Goal: Browse casually: Explore the website without a specific task or goal

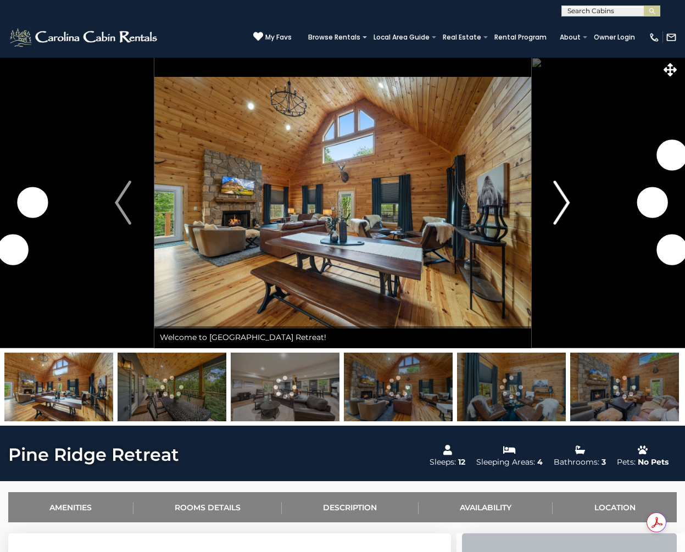
drag, startPoint x: 0, startPoint y: 0, endPoint x: 565, endPoint y: 213, distance: 603.5
click at [565, 213] on img "Next" at bounding box center [562, 203] width 16 height 44
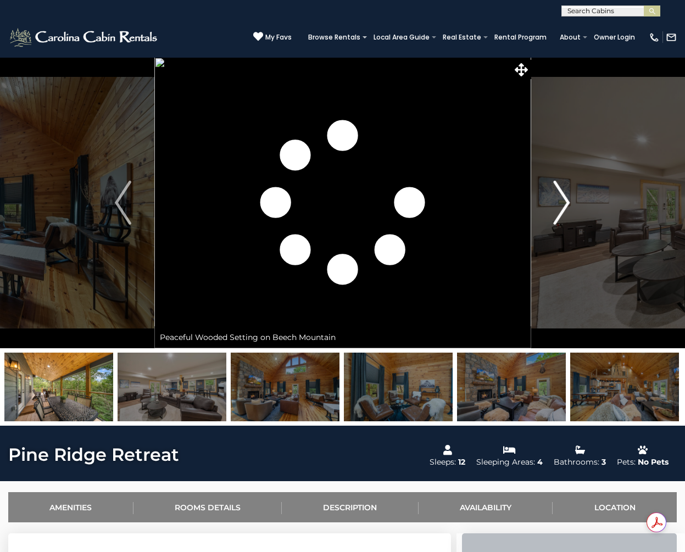
click at [565, 213] on img "Next" at bounding box center [562, 203] width 16 height 44
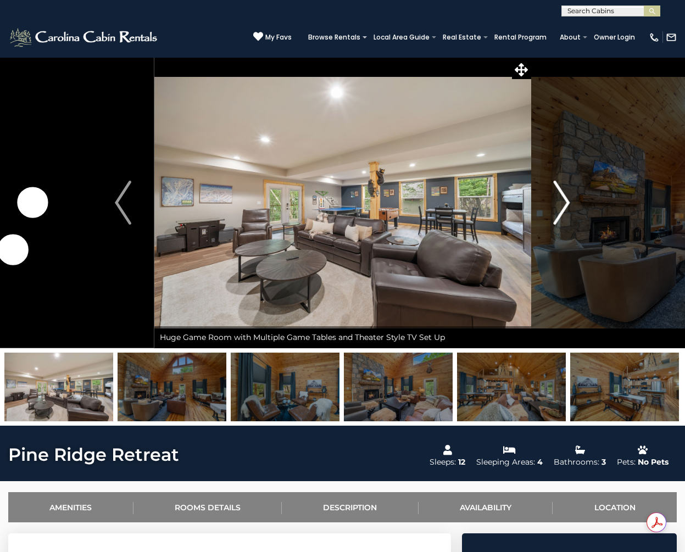
click at [565, 213] on img "Next" at bounding box center [562, 203] width 16 height 44
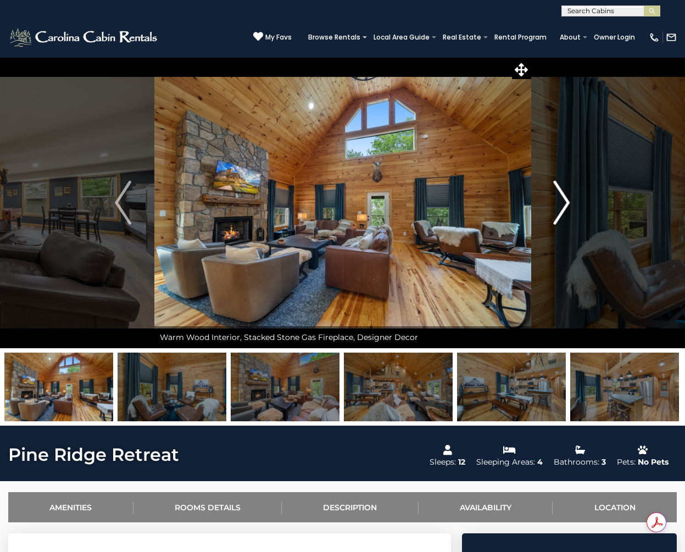
click at [565, 213] on img "Next" at bounding box center [562, 203] width 16 height 44
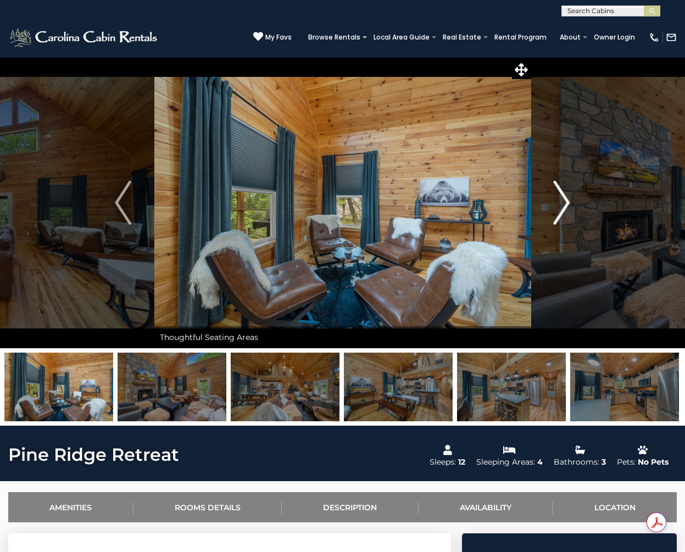
click at [565, 213] on img "Next" at bounding box center [562, 203] width 16 height 44
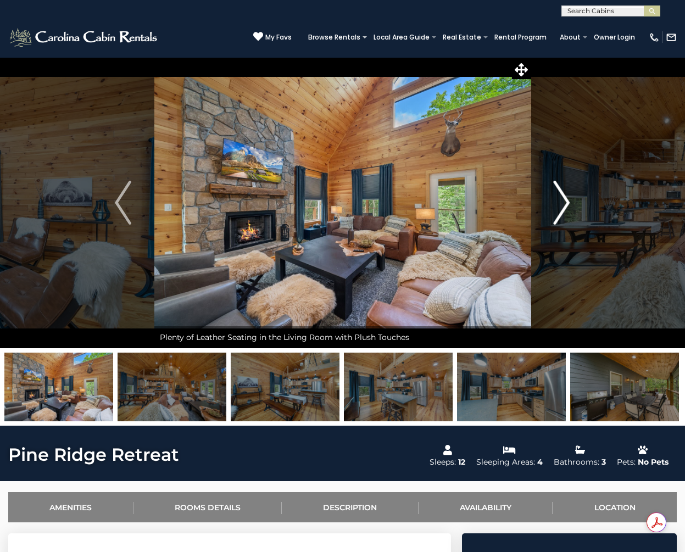
click at [565, 213] on img "Next" at bounding box center [562, 203] width 16 height 44
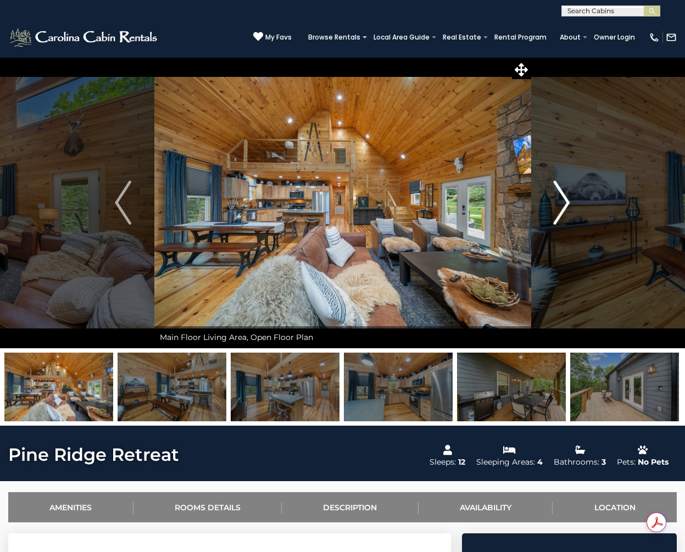
click at [565, 213] on img "Next" at bounding box center [562, 203] width 16 height 44
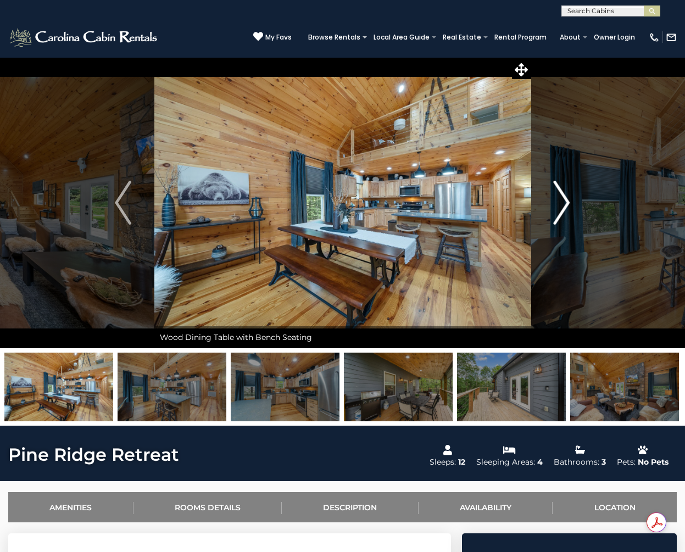
click at [565, 213] on img "Next" at bounding box center [562, 203] width 16 height 44
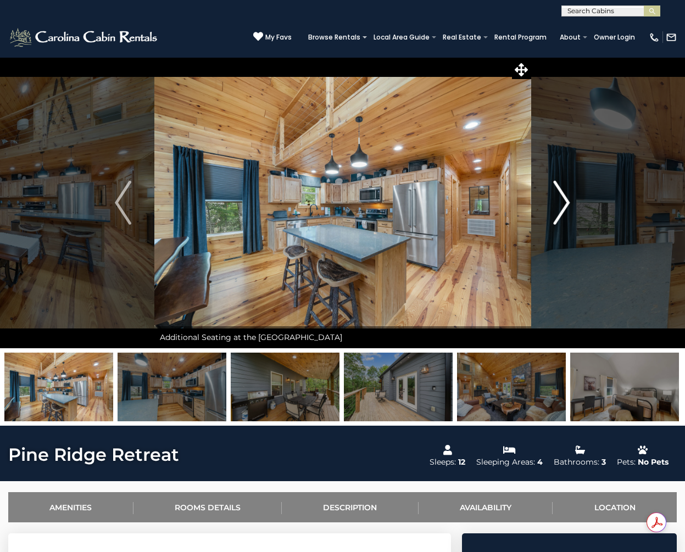
click at [565, 213] on img "Next" at bounding box center [562, 203] width 16 height 44
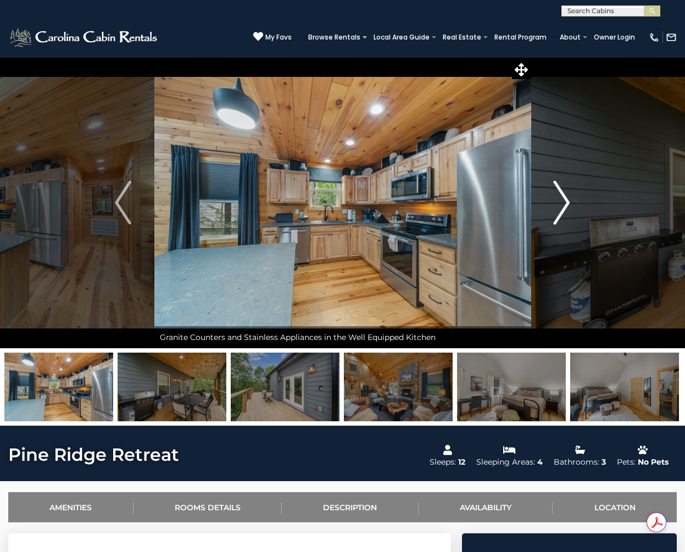
click at [565, 213] on img "Next" at bounding box center [562, 203] width 16 height 44
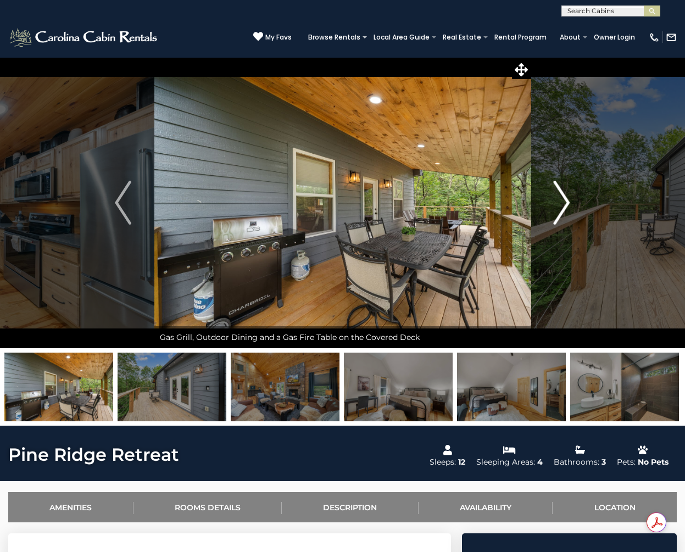
click at [565, 213] on img "Next" at bounding box center [562, 203] width 16 height 44
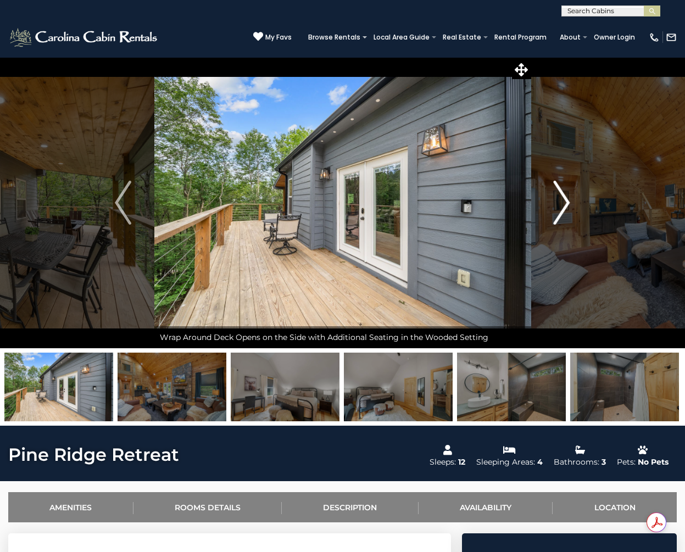
click at [565, 213] on img "Next" at bounding box center [562, 203] width 16 height 44
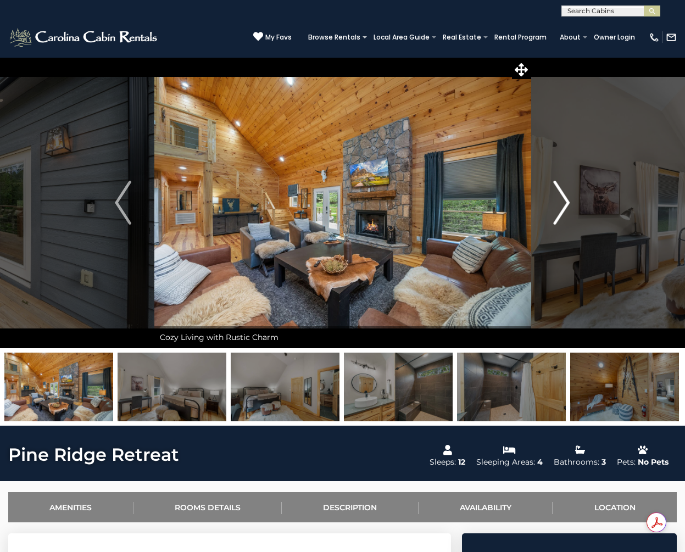
click at [565, 213] on img "Next" at bounding box center [562, 203] width 16 height 44
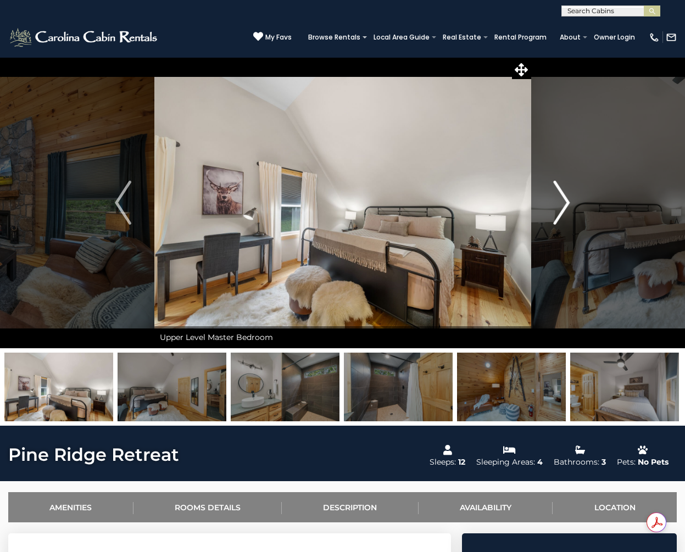
click at [565, 213] on img "Next" at bounding box center [562, 203] width 16 height 44
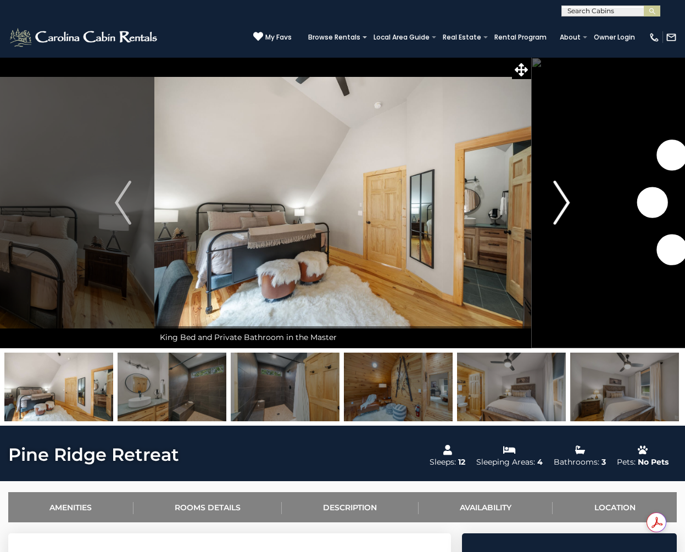
click at [565, 213] on img "Next" at bounding box center [562, 203] width 16 height 44
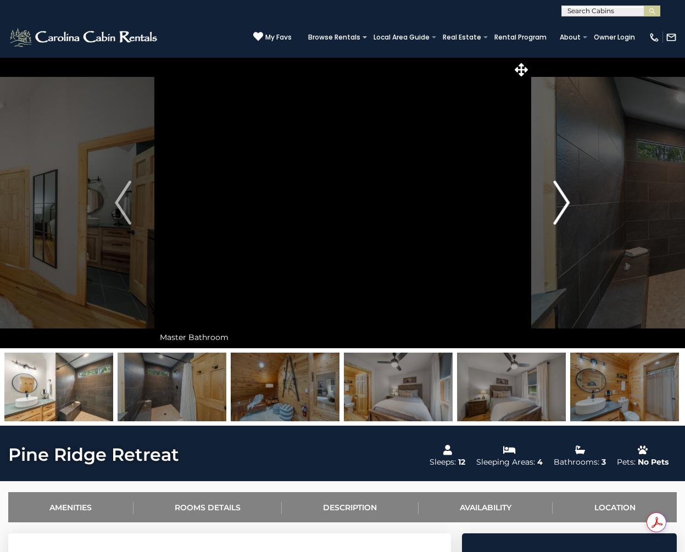
click at [565, 213] on img "Next" at bounding box center [562, 203] width 16 height 44
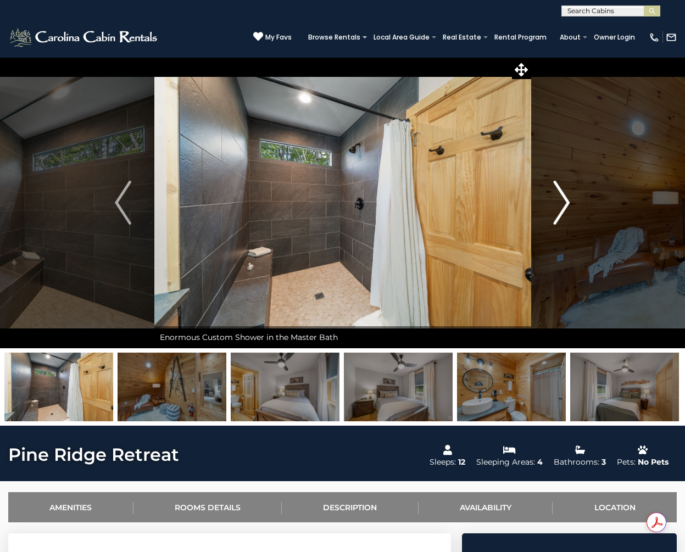
click at [565, 213] on img "Next" at bounding box center [562, 203] width 16 height 44
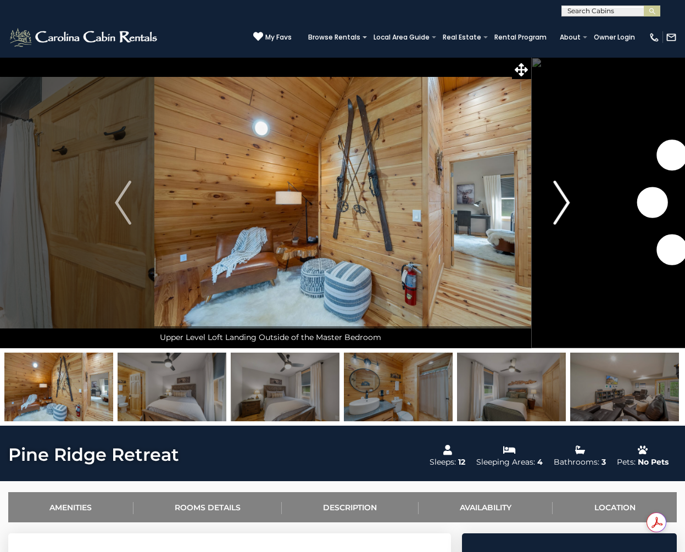
click at [565, 213] on img "Next" at bounding box center [562, 203] width 16 height 44
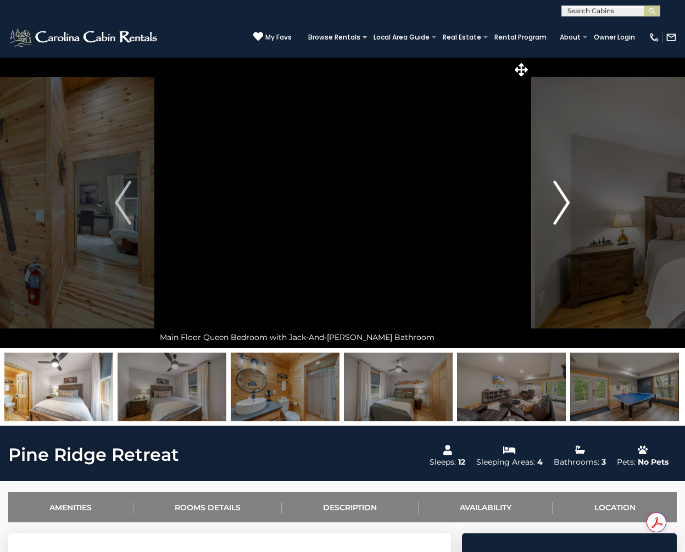
click at [565, 213] on img "Next" at bounding box center [562, 203] width 16 height 44
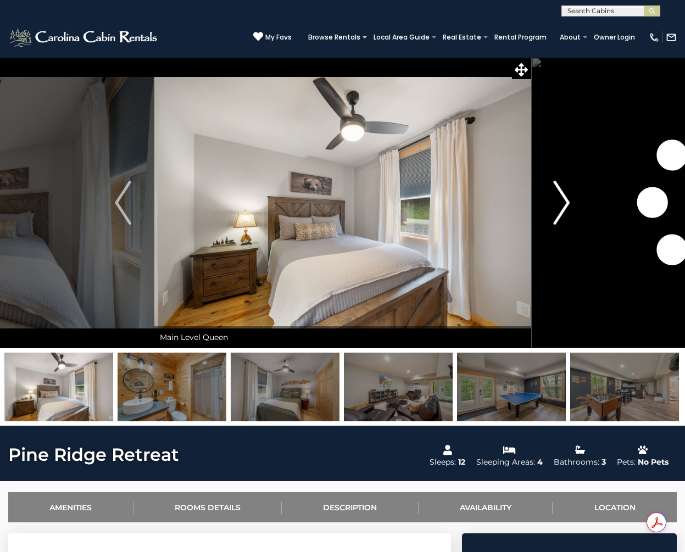
click at [565, 213] on img "Next" at bounding box center [562, 203] width 16 height 44
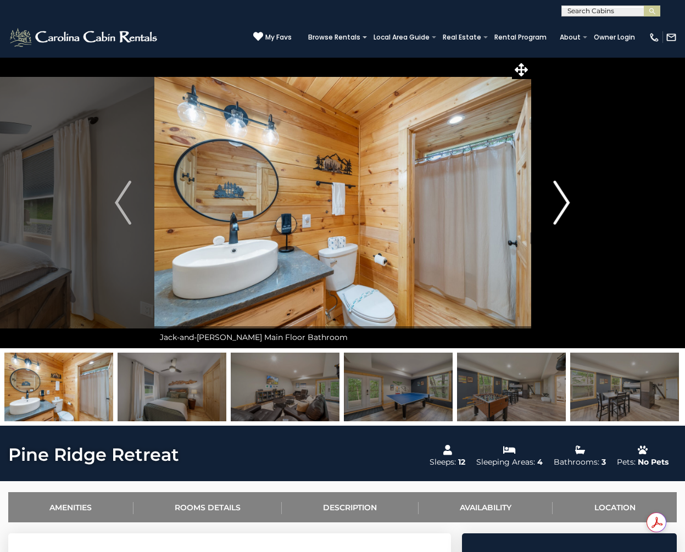
click at [565, 213] on img "Next" at bounding box center [562, 203] width 16 height 44
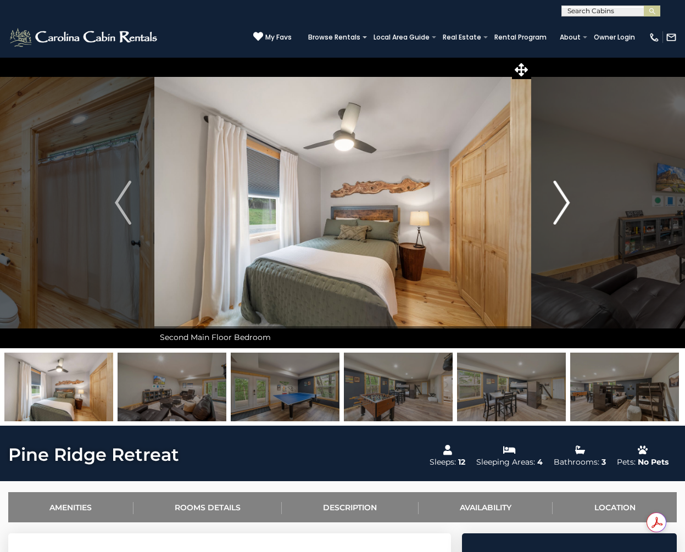
click at [565, 213] on img "Next" at bounding box center [562, 203] width 16 height 44
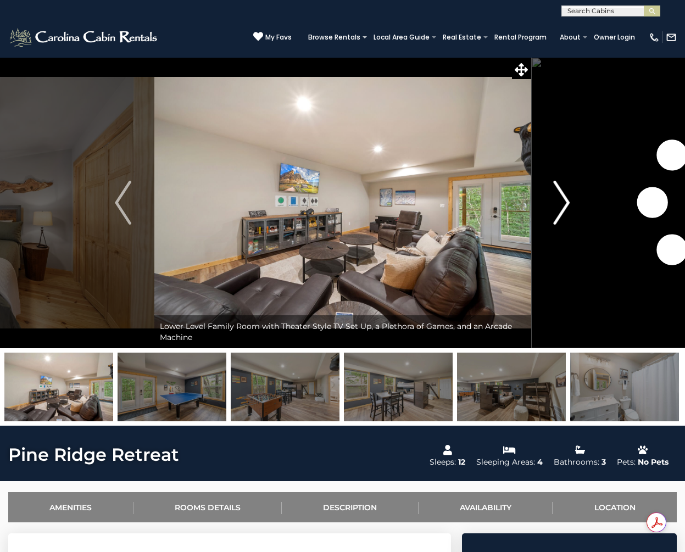
click at [565, 213] on img "Next" at bounding box center [562, 203] width 16 height 44
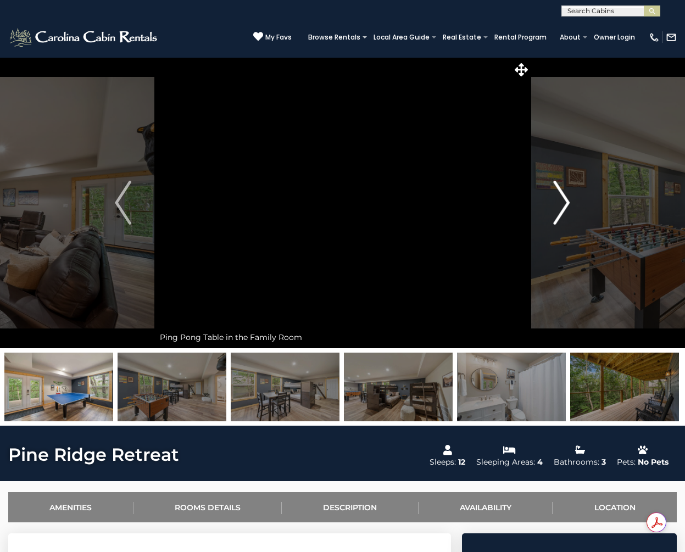
click at [565, 213] on img "Next" at bounding box center [562, 203] width 16 height 44
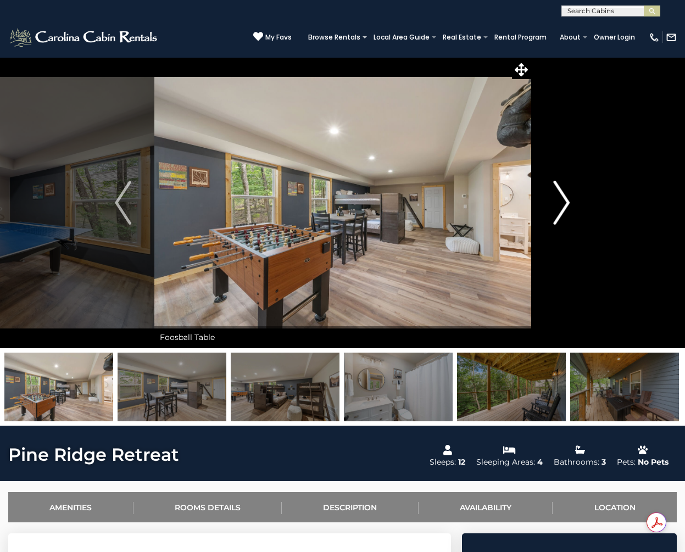
click at [565, 213] on img "Next" at bounding box center [562, 203] width 16 height 44
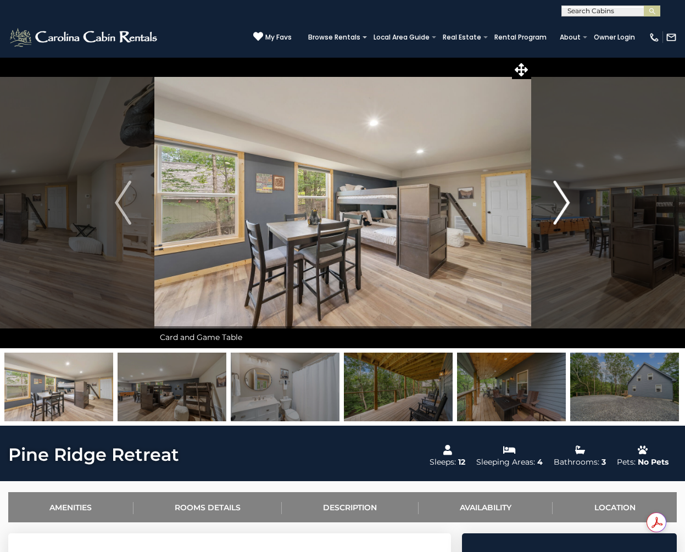
click at [565, 213] on img "Next" at bounding box center [562, 203] width 16 height 44
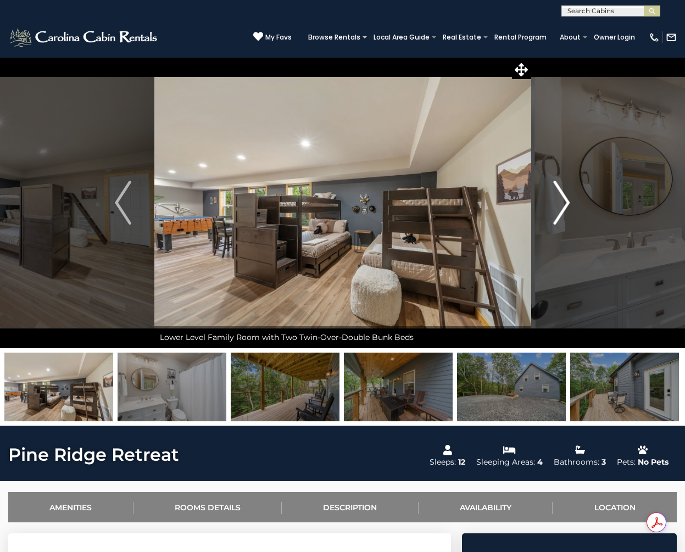
click at [565, 213] on img "Next" at bounding box center [562, 203] width 16 height 44
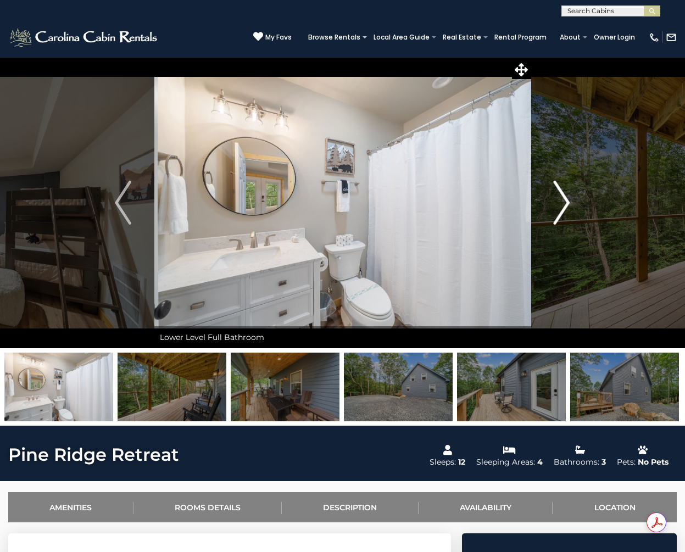
click at [565, 213] on img "Next" at bounding box center [562, 203] width 16 height 44
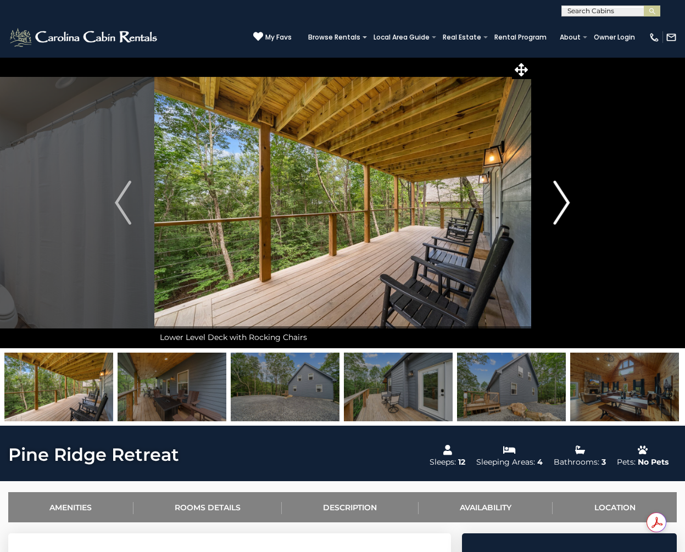
click at [565, 213] on img "Next" at bounding box center [562, 203] width 16 height 44
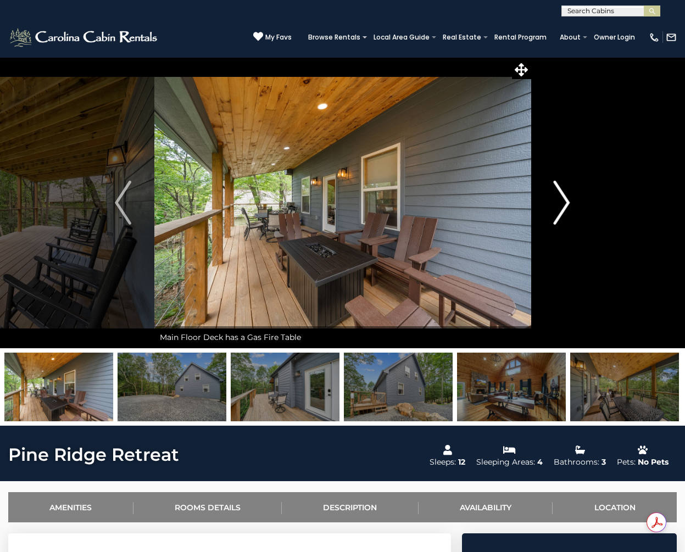
click at [565, 213] on img "Next" at bounding box center [562, 203] width 16 height 44
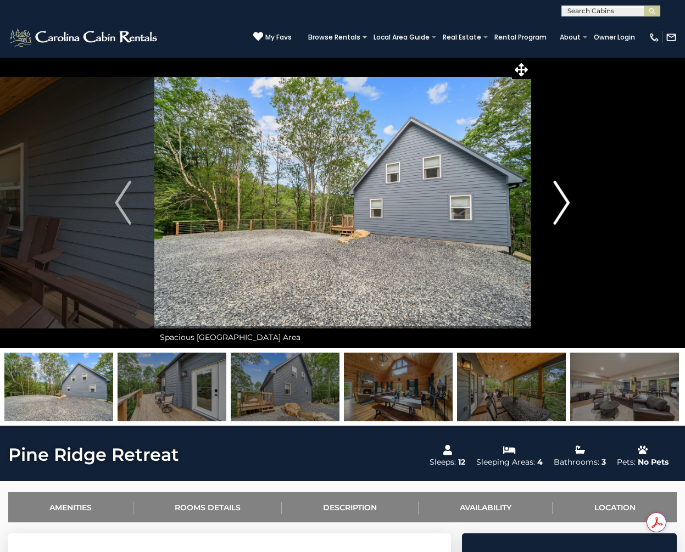
click at [565, 213] on img "Next" at bounding box center [562, 203] width 16 height 44
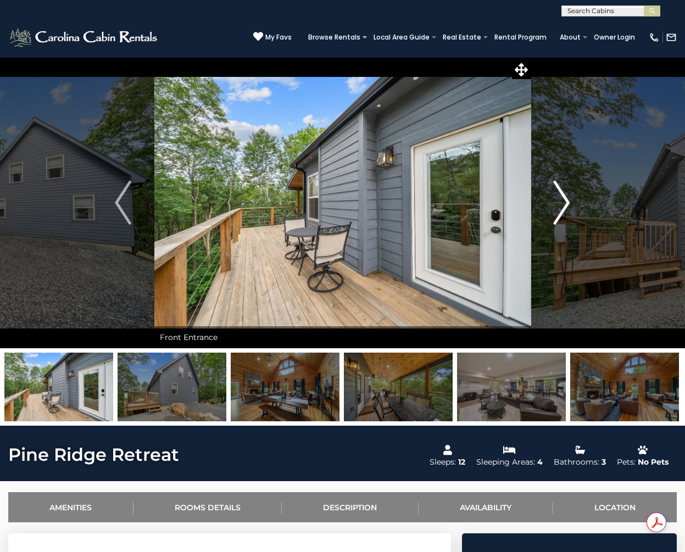
click at [565, 213] on img "Next" at bounding box center [562, 203] width 16 height 44
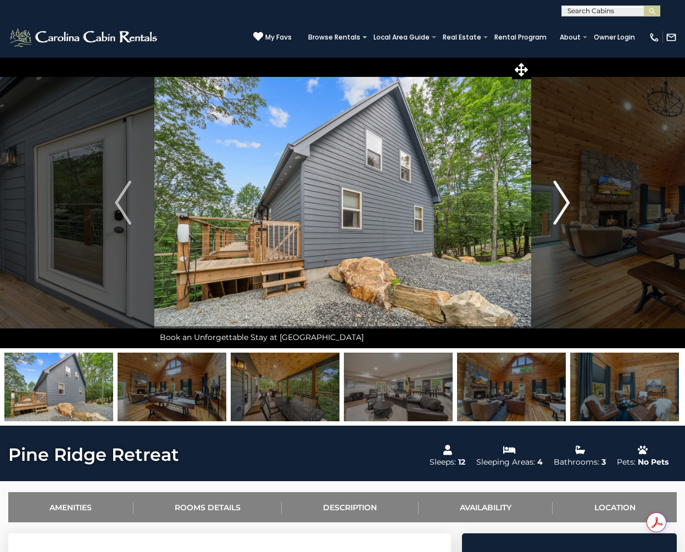
click at [565, 213] on img "Next" at bounding box center [562, 203] width 16 height 44
